Goal: Check status: Check status

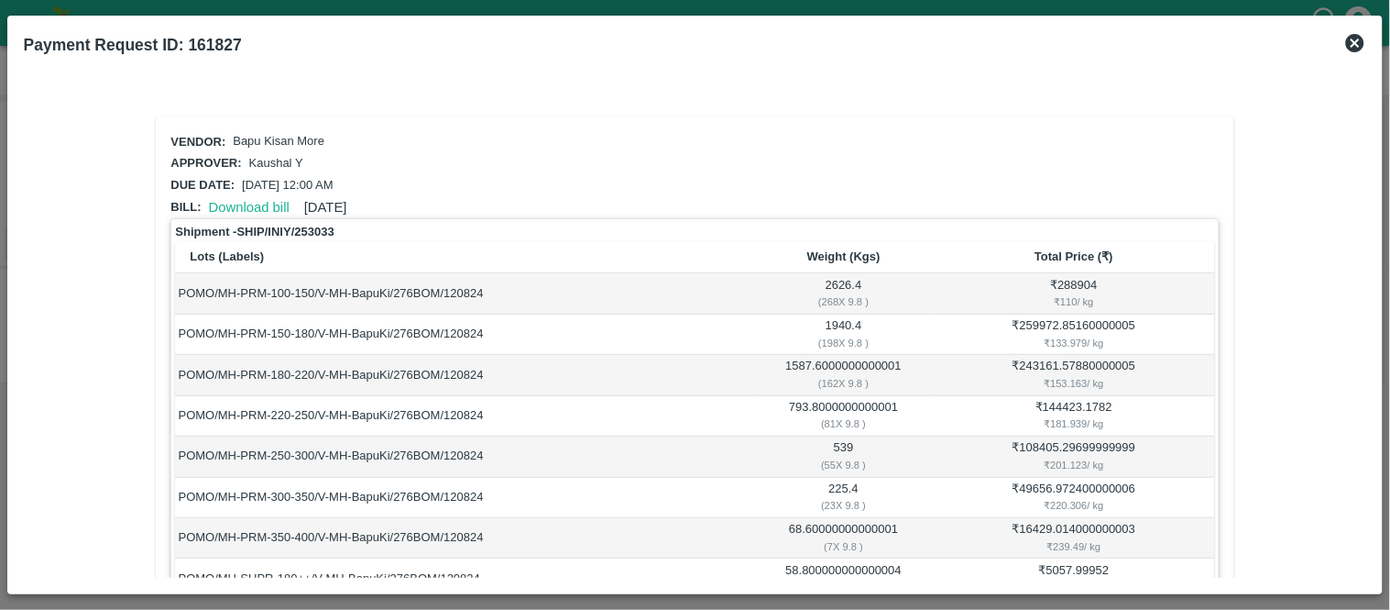
scroll to position [370, 0]
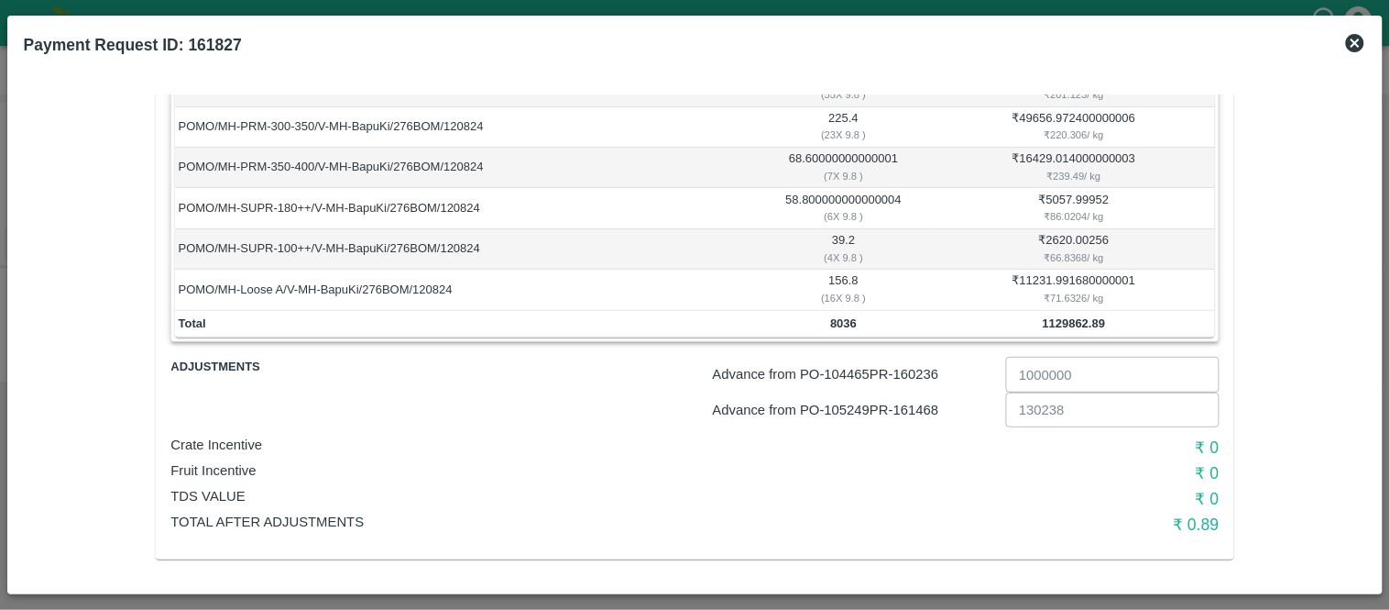
click at [1358, 47] on icon at bounding box center [1355, 43] width 18 height 18
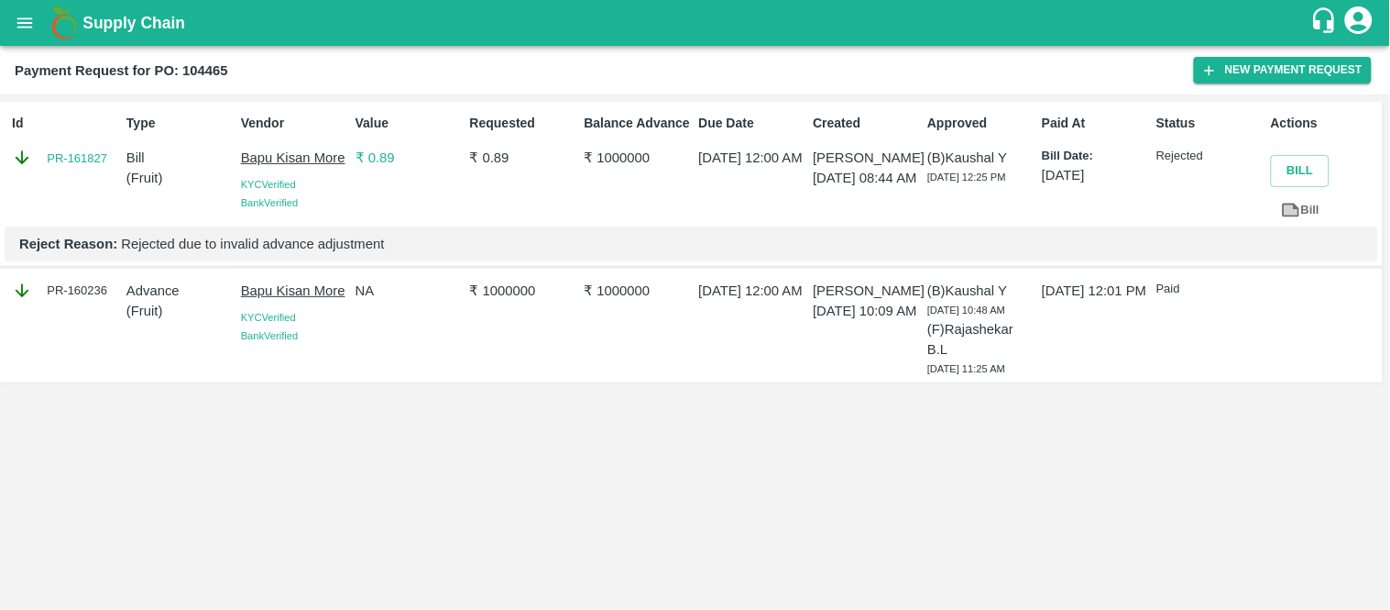
click at [90, 187] on div "Id PR-161827" at bounding box center [62, 166] width 115 height 120
copy link "161827"
click at [379, 152] on p "₹ 0.89" at bounding box center [409, 158] width 107 height 20
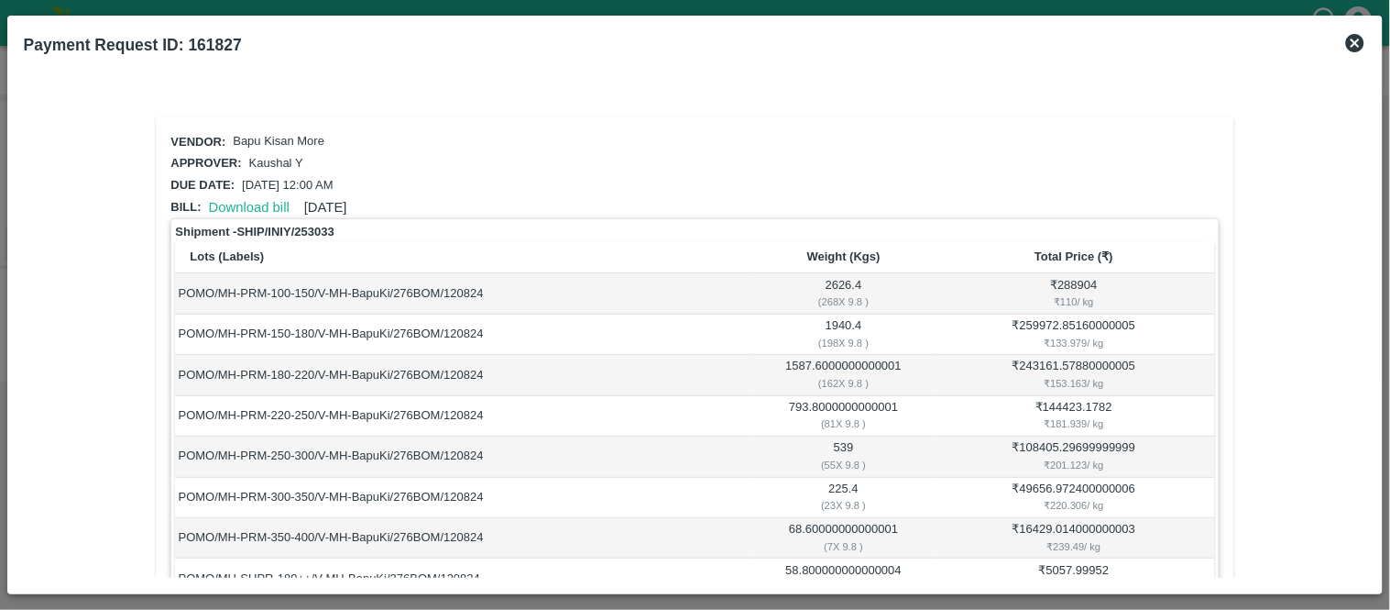
scroll to position [370, 0]
